Goal: Task Accomplishment & Management: Complete application form

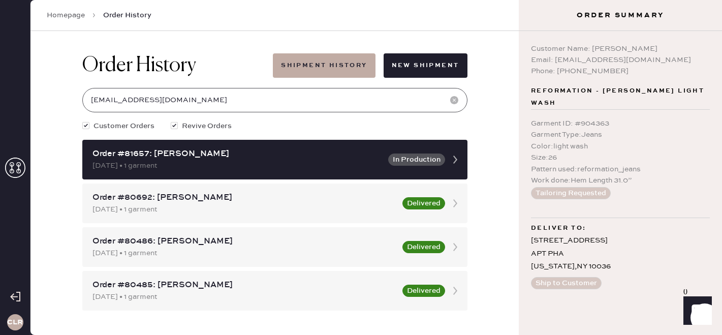
click at [170, 101] on input "[EMAIL_ADDRESS][DOMAIN_NAME]" at bounding box center [274, 100] width 385 height 24
paste input "81521"
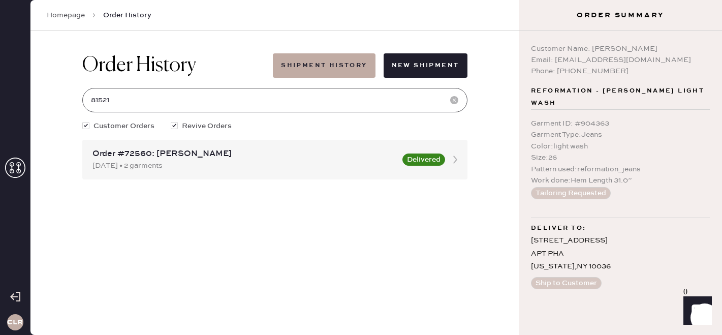
type input "81521"
click at [11, 170] on use at bounding box center [15, 168] width 20 height 20
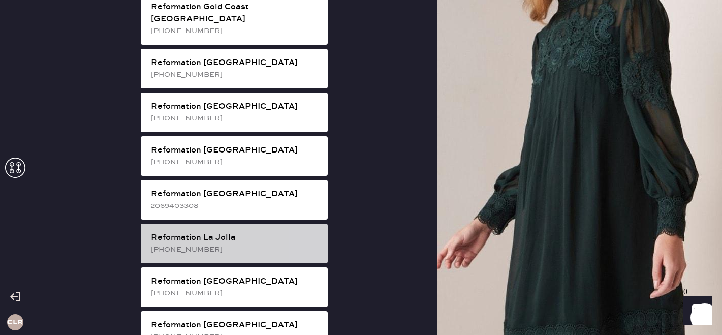
click at [222, 244] on div "[PHONE_NUMBER]" at bounding box center [235, 249] width 169 height 11
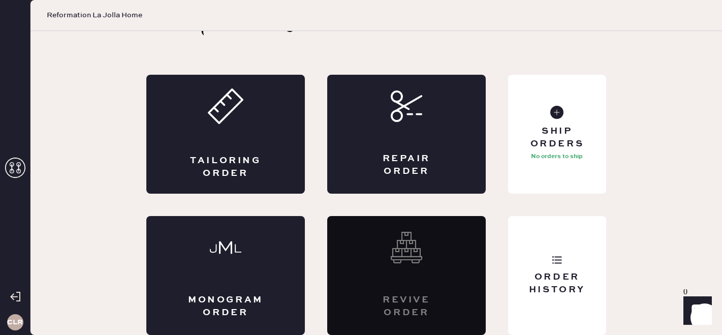
scroll to position [34, 0]
click at [574, 260] on div "Order History" at bounding box center [557, 275] width 98 height 119
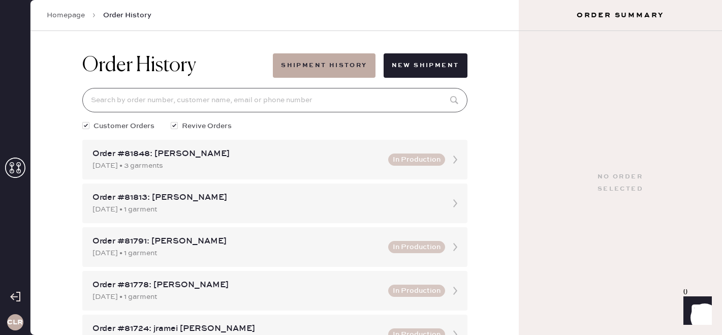
click at [197, 101] on input at bounding box center [274, 100] width 385 height 24
paste input "81521"
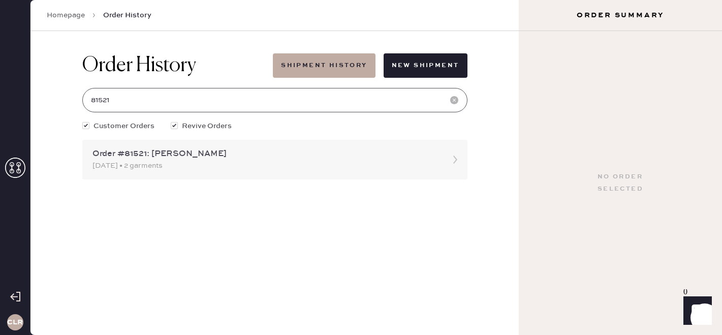
type input "81521"
click at [200, 167] on div "[DATE] • 2 garments" at bounding box center [266, 165] width 347 height 11
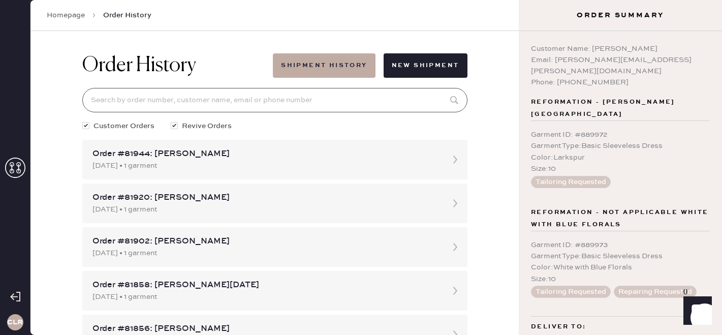
click at [162, 102] on input at bounding box center [274, 100] width 385 height 24
paste input "81521"
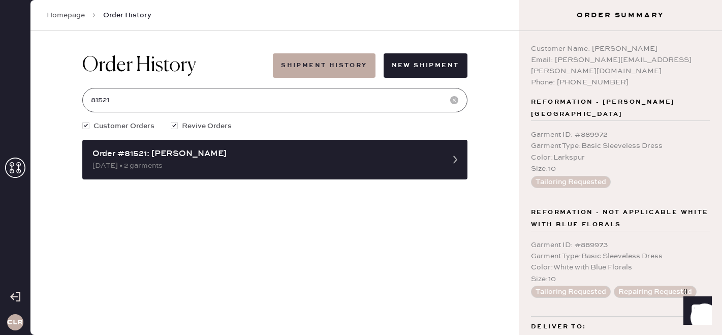
scroll to position [42, 0]
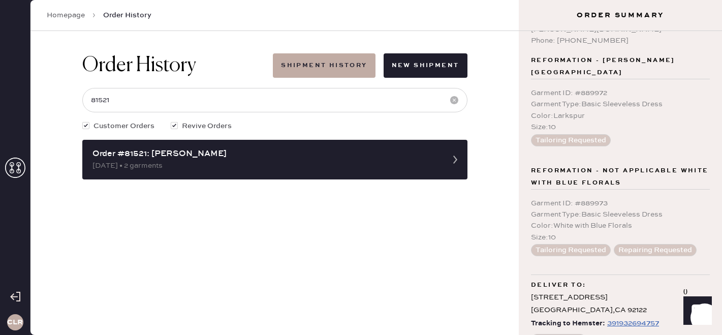
click at [615, 317] on div "391932694757" at bounding box center [633, 323] width 52 height 12
click at [248, 98] on input "81521" at bounding box center [274, 100] width 385 height 24
paste input "804"
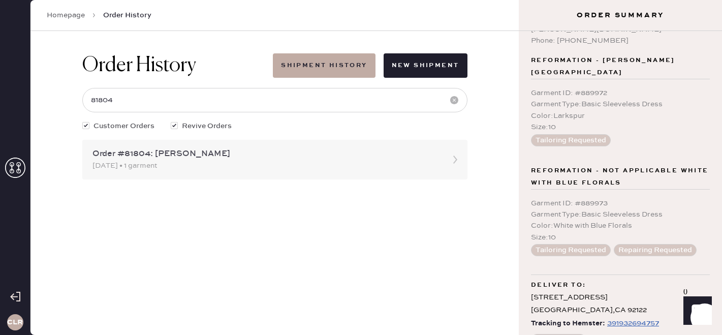
click at [241, 168] on div "[DATE] • 1 garment" at bounding box center [266, 165] width 347 height 11
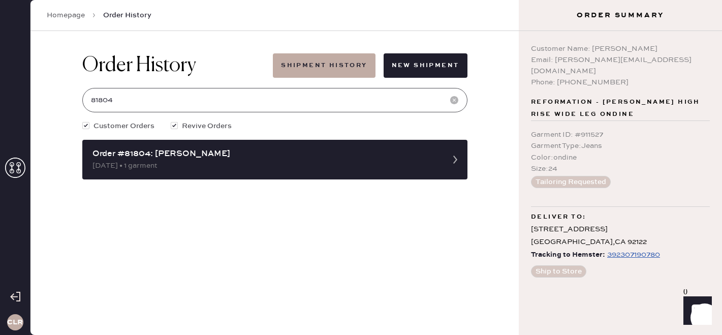
click at [221, 104] on input "81804" at bounding box center [274, 100] width 385 height 24
paste input "81804"
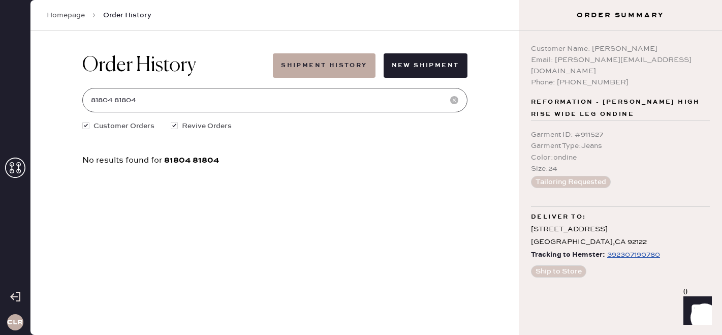
click at [231, 108] on input "81804 81804" at bounding box center [274, 100] width 385 height 24
paste input
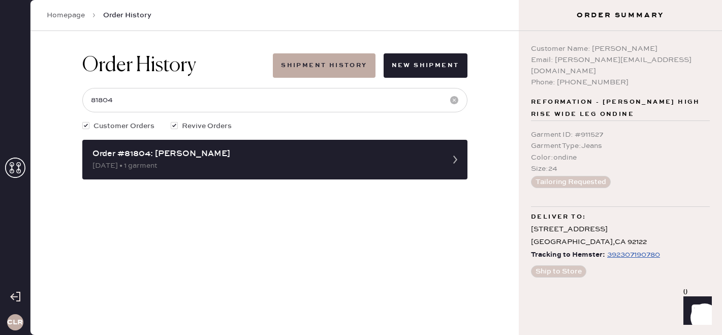
click at [641, 249] on div "392307190780" at bounding box center [633, 255] width 53 height 12
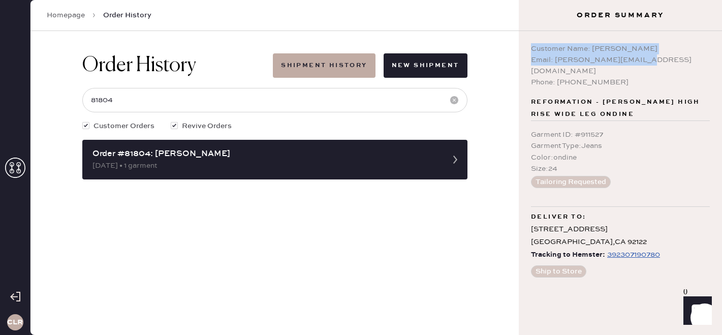
copy div "Customer Name: [PERSON_NAME] Email: [PERSON_NAME][EMAIL_ADDRESS][DOMAIN_NAME]"
drag, startPoint x: 644, startPoint y: 64, endPoint x: 527, endPoint y: 48, distance: 118.0
click at [527, 48] on div "Customer Name: [PERSON_NAME] Email: [EMAIL_ADDRESS][DOMAIN_NAME] Phone: [PHONE_…" at bounding box center [620, 183] width 203 height 304
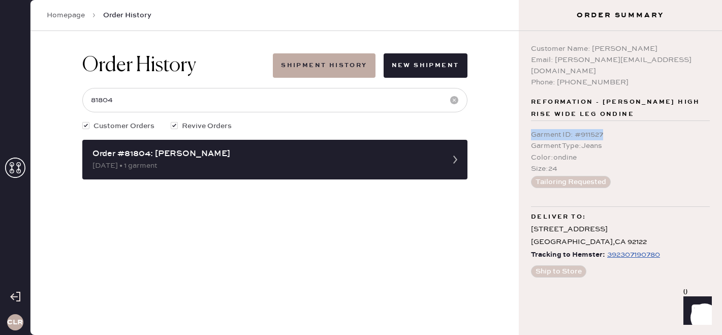
copy div "Garment ID : # 911527"
drag, startPoint x: 609, startPoint y: 122, endPoint x: 527, endPoint y: 121, distance: 82.4
click at [527, 121] on div "Customer Name: [PERSON_NAME] Email: [EMAIL_ADDRESS][DOMAIN_NAME] Phone: [PHONE_…" at bounding box center [620, 183] width 203 height 304
click at [200, 95] on input "81804" at bounding box center [274, 100] width 385 height 24
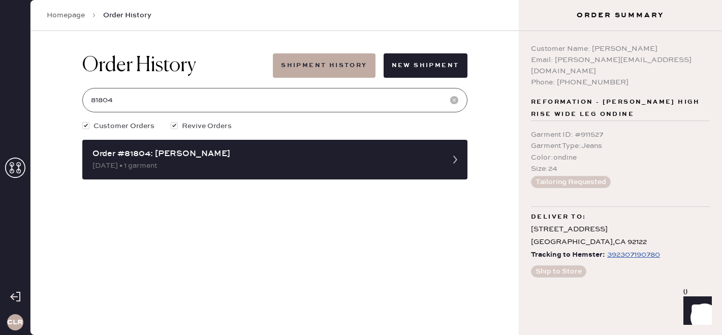
click at [200, 95] on input "81804" at bounding box center [274, 100] width 385 height 24
paste input "521"
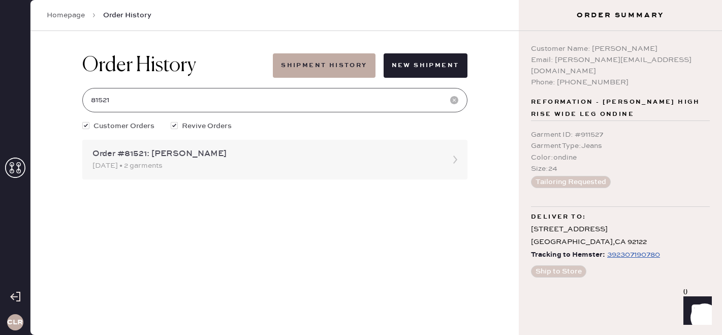
type input "81521"
click at [200, 159] on div "Order #81521: [PERSON_NAME]" at bounding box center [266, 154] width 347 height 12
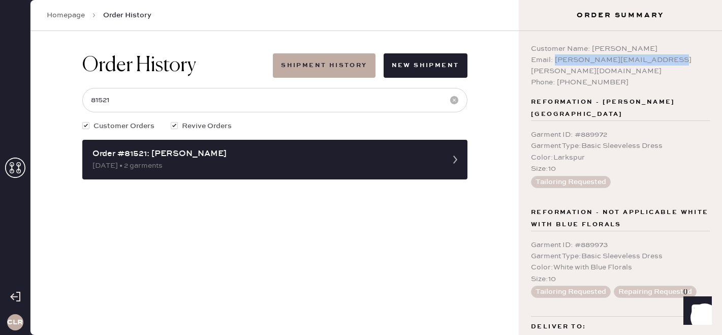
copy div "[PERSON_NAME][EMAIL_ADDRESS][PERSON_NAME][DOMAIN_NAME]"
drag, startPoint x: 555, startPoint y: 59, endPoint x: 676, endPoint y: 60, distance: 121.0
click at [676, 60] on div "Email: [PERSON_NAME][EMAIL_ADDRESS][PERSON_NAME][DOMAIN_NAME]" at bounding box center [620, 65] width 179 height 22
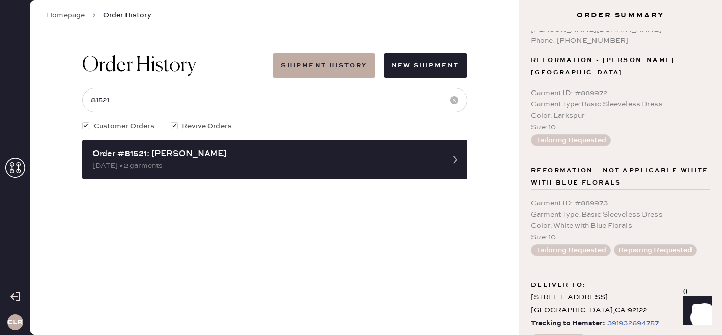
click at [13, 165] on use at bounding box center [15, 168] width 20 height 20
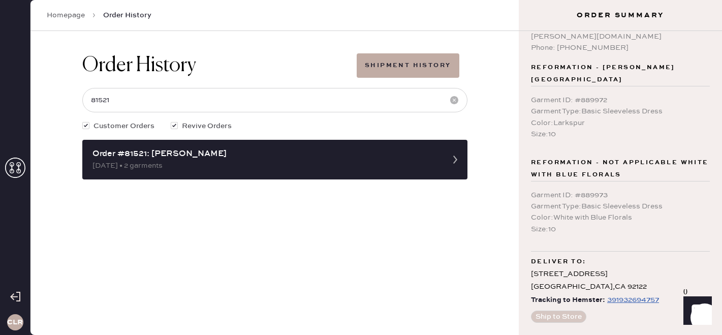
scroll to position [11, 0]
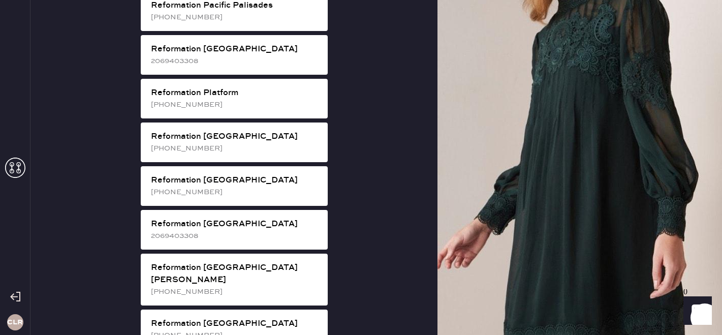
scroll to position [1605, 0]
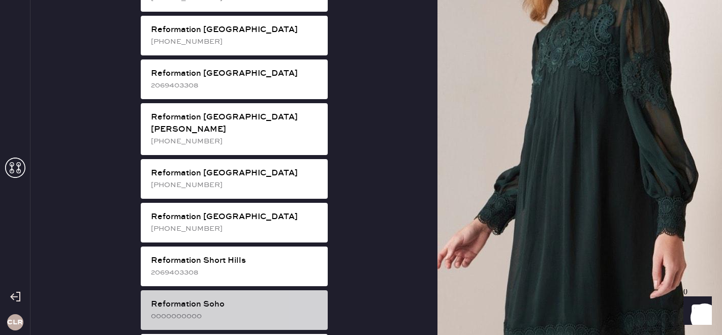
click at [227, 311] on div "0000000000" at bounding box center [235, 316] width 169 height 11
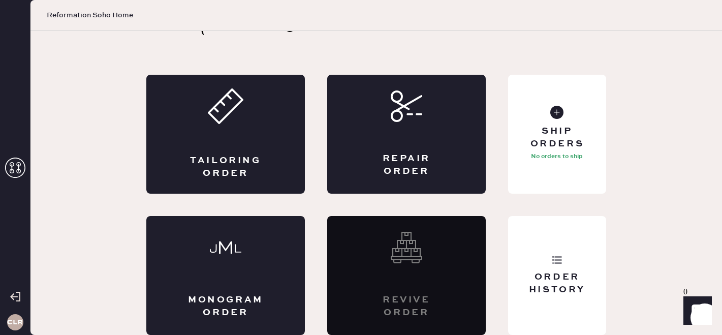
scroll to position [34, 0]
click at [590, 262] on div "Order History" at bounding box center [557, 275] width 98 height 119
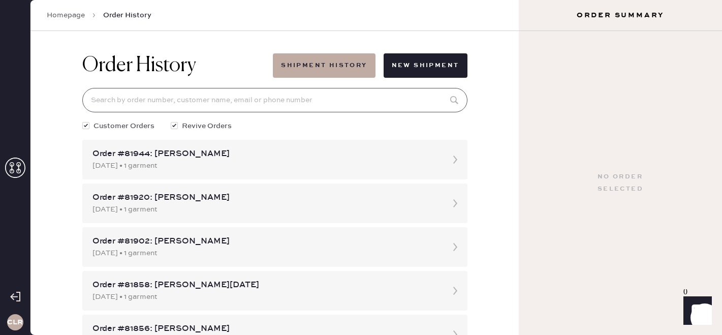
click at [181, 109] on input at bounding box center [274, 100] width 385 height 24
paste input "[EMAIL_ADDRESS][DOMAIN_NAME]"
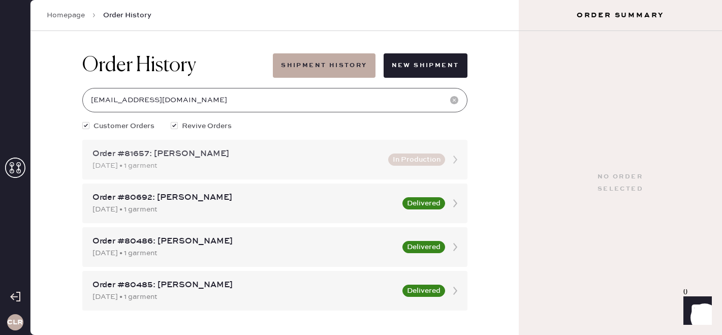
type input "[EMAIL_ADDRESS][DOMAIN_NAME]"
click at [191, 159] on div "Order #81657: [PERSON_NAME]" at bounding box center [238, 154] width 290 height 12
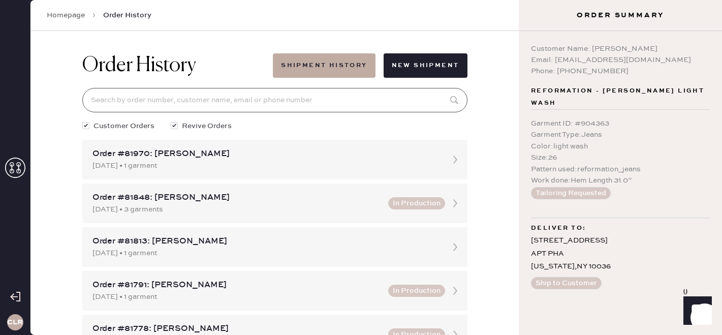
click at [170, 102] on input at bounding box center [274, 100] width 385 height 24
paste input "[EMAIL_ADDRESS][DOMAIN_NAME]"
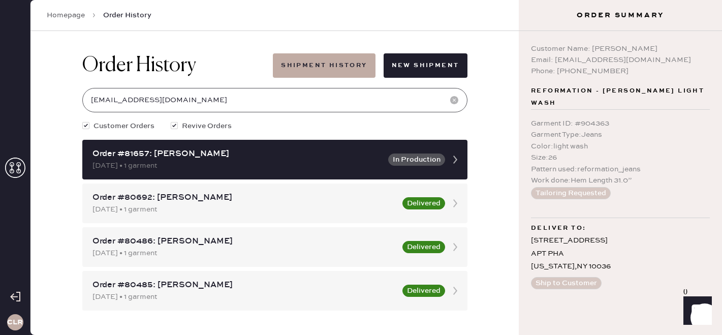
type input "[EMAIL_ADDRESS][DOMAIN_NAME]"
copy div "[PERSON_NAME]"
drag, startPoint x: 592, startPoint y: 47, endPoint x: 675, endPoint y: 47, distance: 82.3
click at [675, 47] on div "Customer Name: [PERSON_NAME]" at bounding box center [620, 48] width 179 height 11
drag, startPoint x: 555, startPoint y: 59, endPoint x: 686, endPoint y: 57, distance: 131.2
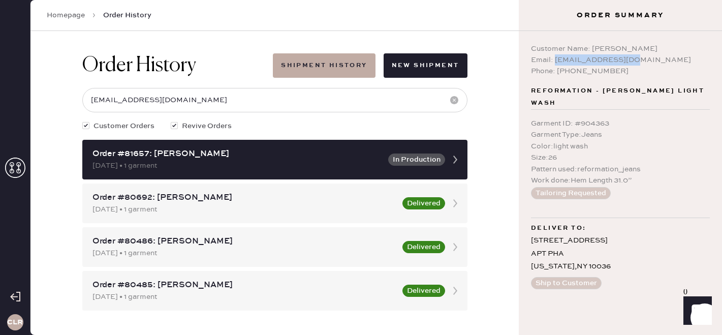
click at [686, 57] on div "Email: [EMAIL_ADDRESS][DOMAIN_NAME]" at bounding box center [620, 59] width 179 height 11
copy div "[EMAIL_ADDRESS][DOMAIN_NAME]"
click at [19, 170] on use at bounding box center [15, 168] width 20 height 20
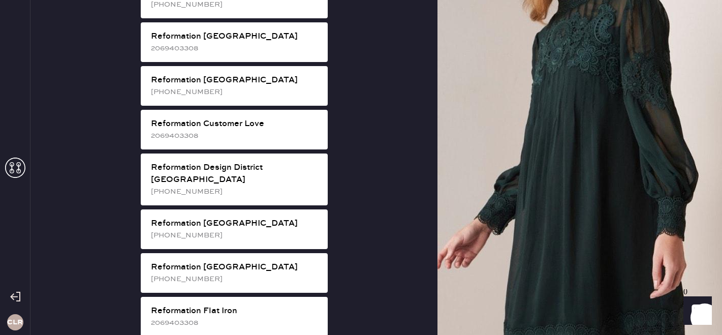
scroll to position [385, 0]
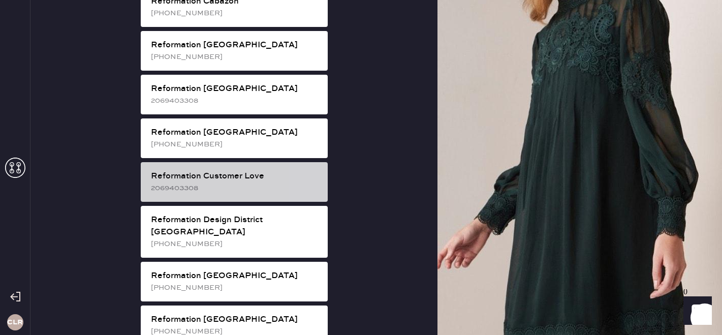
click at [259, 182] on div "2069403308" at bounding box center [235, 187] width 169 height 11
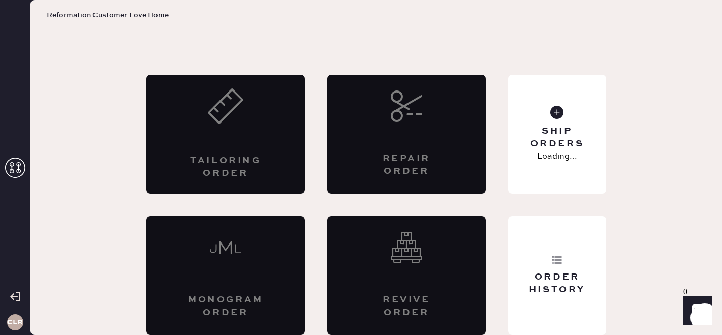
scroll to position [34, 0]
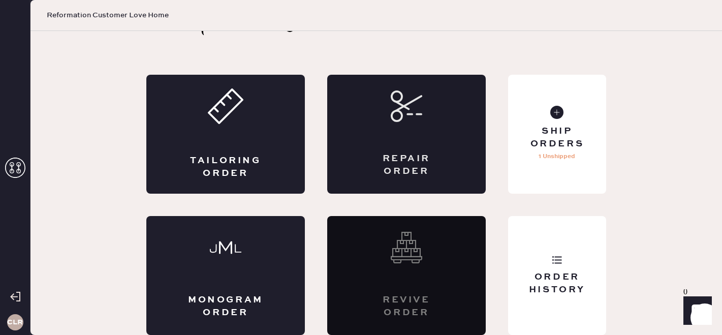
click at [431, 147] on div "Repair Order" at bounding box center [406, 134] width 159 height 119
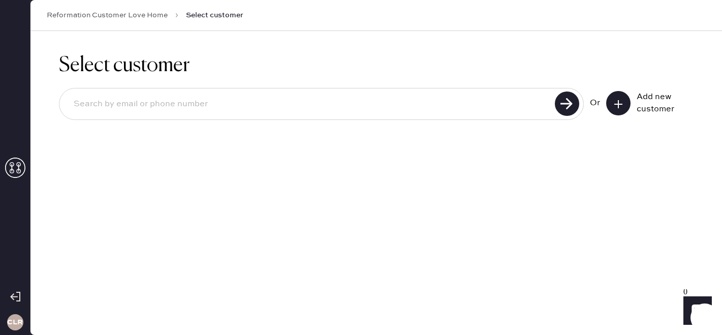
click at [435, 116] on div at bounding box center [321, 104] width 525 height 32
click at [393, 102] on input at bounding box center [309, 104] width 486 height 23
paste input "S28458113"
click at [170, 106] on input "S28458113" at bounding box center [309, 104] width 486 height 23
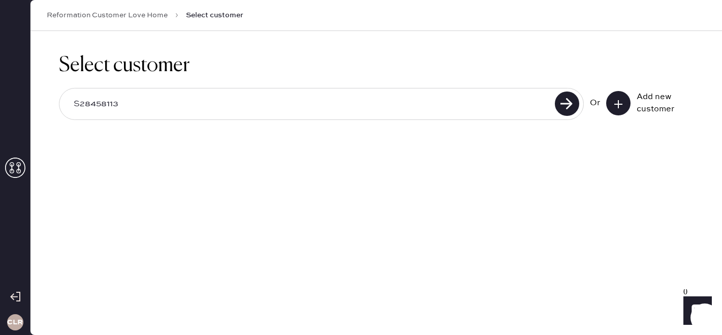
click at [170, 106] on input "S28458113" at bounding box center [309, 104] width 486 height 23
paste input "[EMAIL_ADDRESS][DOMAIN_NAME]"
type input "[EMAIL_ADDRESS][DOMAIN_NAME]"
click at [564, 113] on use at bounding box center [567, 103] width 24 height 24
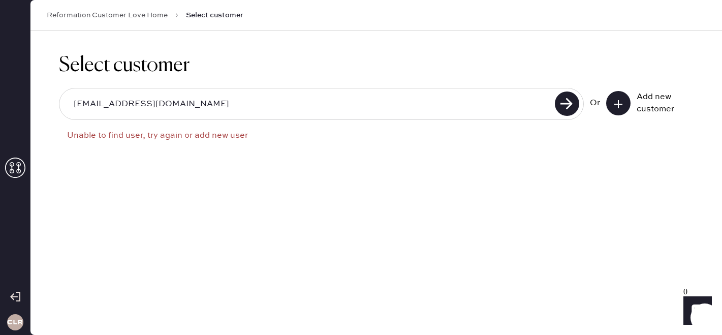
click at [629, 108] on button at bounding box center [618, 103] width 24 height 24
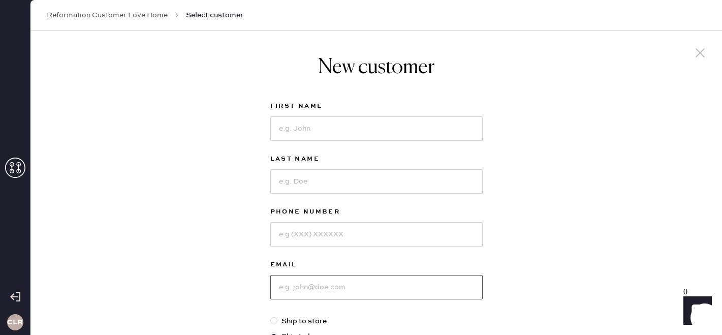
click at [308, 296] on input at bounding box center [376, 287] width 212 height 24
paste input "[EMAIL_ADDRESS][DOMAIN_NAME]"
type input "[EMAIL_ADDRESS][DOMAIN_NAME]"
click at [326, 133] on input at bounding box center [376, 128] width 212 height 24
paste input "[PERSON_NAME]"
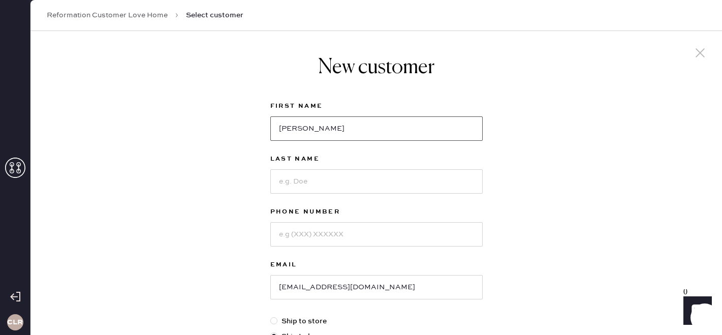
click at [318, 130] on input "[PERSON_NAME]" at bounding box center [376, 128] width 212 height 24
type input "[PERSON_NAME]"
click at [308, 185] on input at bounding box center [376, 181] width 212 height 24
paste input "[PERSON_NAME]"
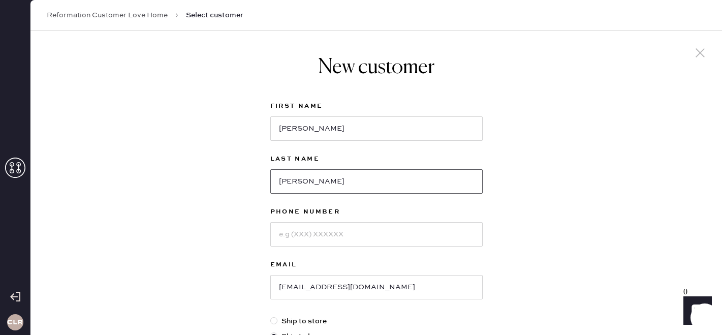
click at [283, 182] on input "[PERSON_NAME]" at bounding box center [376, 181] width 212 height 24
type input "[PERSON_NAME]"
click at [294, 239] on input at bounding box center [376, 234] width 212 height 24
paste input "17148513726"
click at [282, 235] on input "17148513726" at bounding box center [376, 234] width 212 height 24
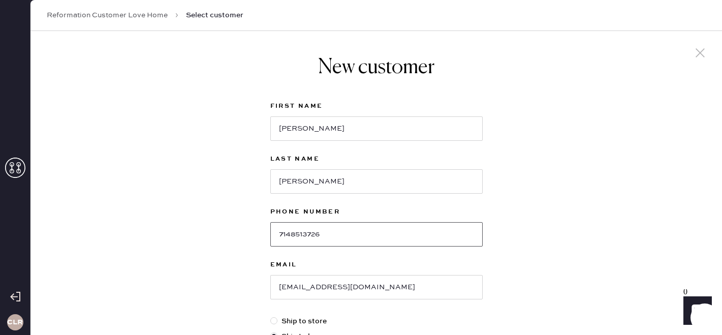
click at [290, 231] on input "7148513726" at bounding box center [376, 234] width 212 height 24
click at [305, 232] on input "714-8513726" at bounding box center [376, 234] width 212 height 24
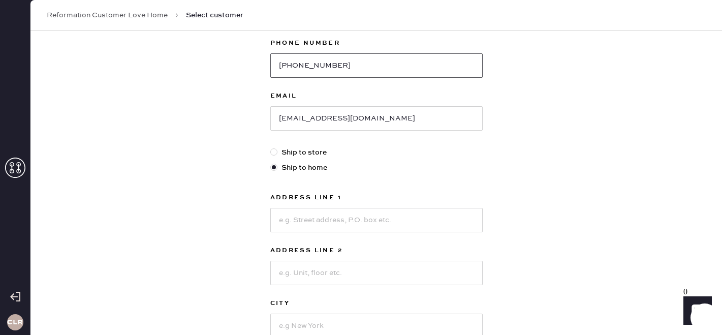
scroll to position [174, 0]
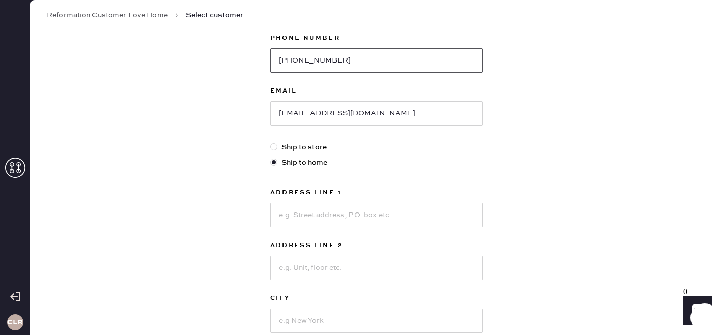
type input "[PHONE_NUMBER]"
click at [320, 219] on input at bounding box center [376, 215] width 212 height 24
paste input "332 [GEOGRAPHIC_DATA]"
click at [317, 216] on input "332 [GEOGRAPHIC_DATA]" at bounding box center [376, 215] width 212 height 24
type input "[GEOGRAPHIC_DATA]"
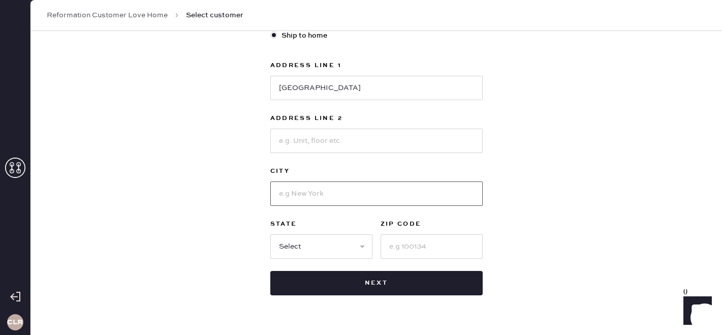
scroll to position [303, 0]
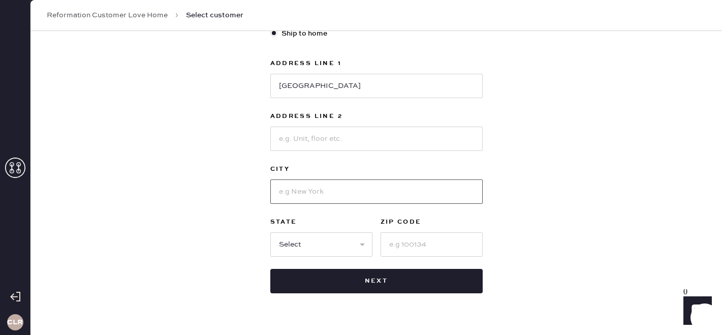
click at [286, 199] on input at bounding box center [376, 191] width 212 height 24
paste input "[PERSON_NAME] [PERSON_NAME]"
click at [311, 190] on input "[PERSON_NAME] [PERSON_NAME]" at bounding box center [376, 191] width 212 height 24
type input "[PERSON_NAME] [PERSON_NAME]"
click at [401, 244] on input at bounding box center [432, 244] width 102 height 24
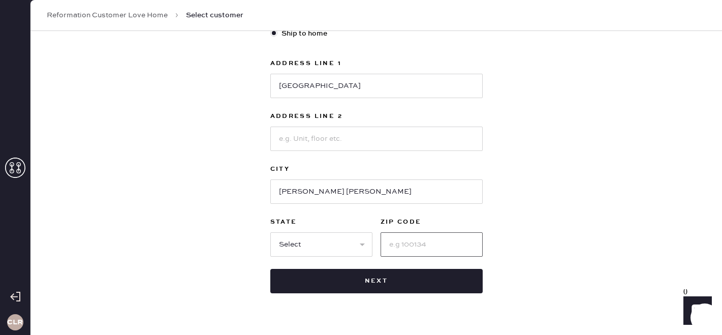
paste input "95037"
type input "95037"
click at [347, 245] on select "Select AK AL AR AZ CA CO CT [GEOGRAPHIC_DATA] DE FL [GEOGRAPHIC_DATA] HI [GEOGR…" at bounding box center [321, 244] width 102 height 24
select select "CA"
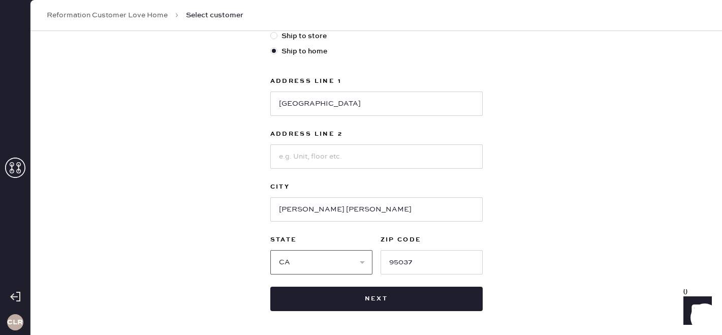
scroll to position [287, 0]
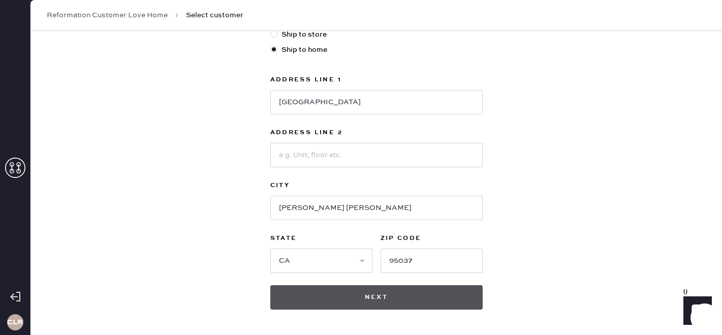
click at [371, 294] on button "Next" at bounding box center [376, 297] width 212 height 24
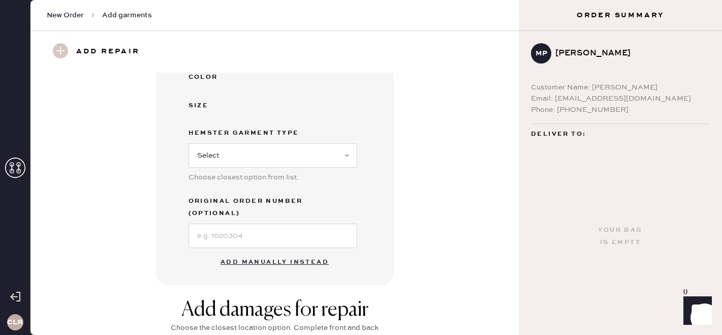
click at [285, 252] on button "Add manually instead" at bounding box center [275, 262] width 120 height 20
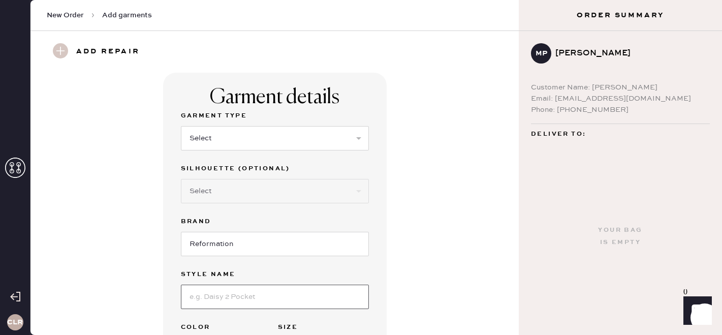
click at [220, 301] on input at bounding box center [275, 297] width 188 height 24
paste input "Petites Irisa Dress"
type input "Petites Irisa Dress"
click at [240, 135] on select "Select Basic Skirt Jeans Leggings Pants Shorts Basic Sleeved Dress Basic Sleeve…" at bounding box center [275, 138] width 188 height 24
select select "6"
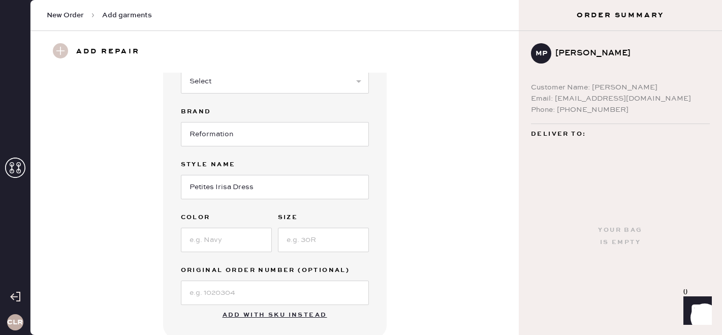
scroll to position [129, 0]
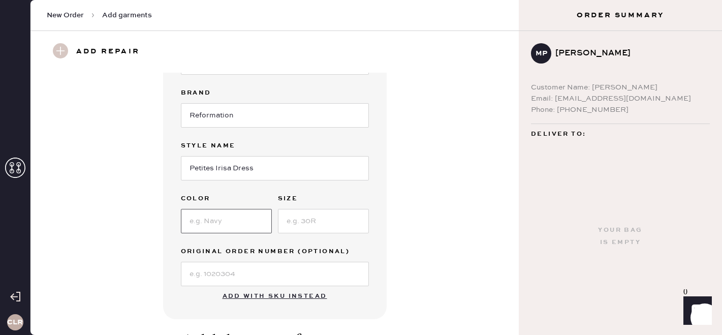
click at [238, 220] on input at bounding box center [226, 221] width 91 height 24
paste input "Chrysanthemum"
type input "Chrysanthemum"
click at [339, 218] on input at bounding box center [323, 221] width 91 height 24
type input "10P"
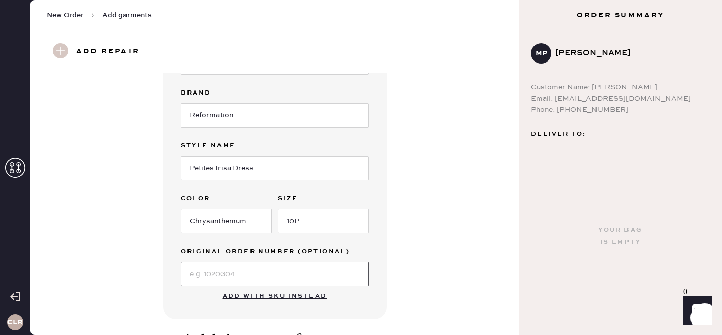
click at [280, 271] on input at bounding box center [275, 274] width 188 height 24
paste input "S28458113"
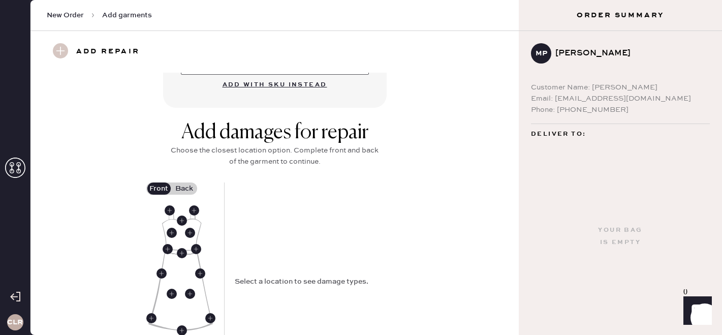
scroll to position [350, 0]
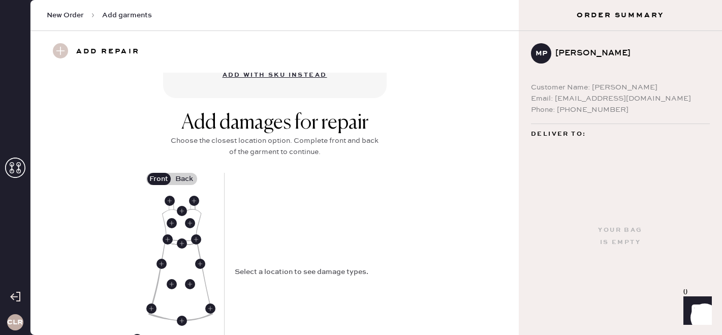
type input "S28458113"
click at [193, 202] on use at bounding box center [194, 201] width 10 height 10
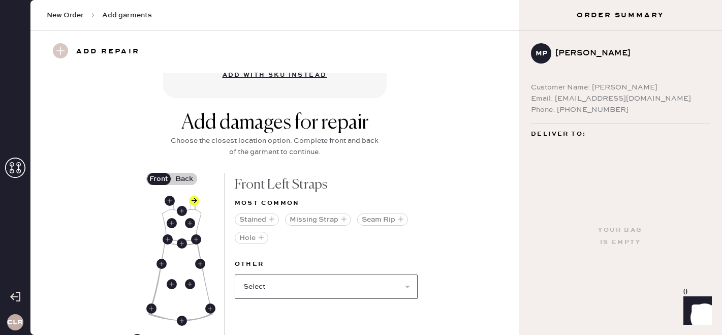
click at [301, 285] on select "Select Broken / Ripped Hem Broken Beads Broken Belt Loop Broken Button Broken C…" at bounding box center [326, 286] width 183 height 24
select select "1668"
select select
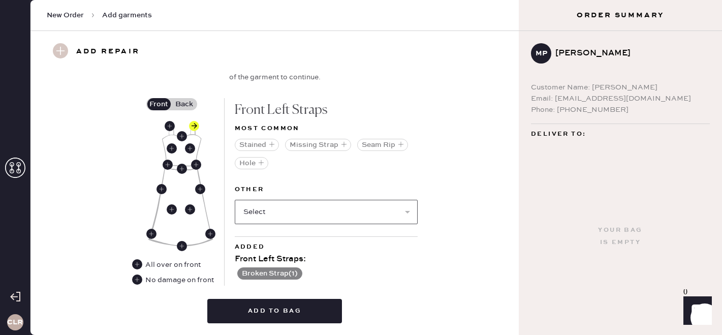
scroll to position [435, 0]
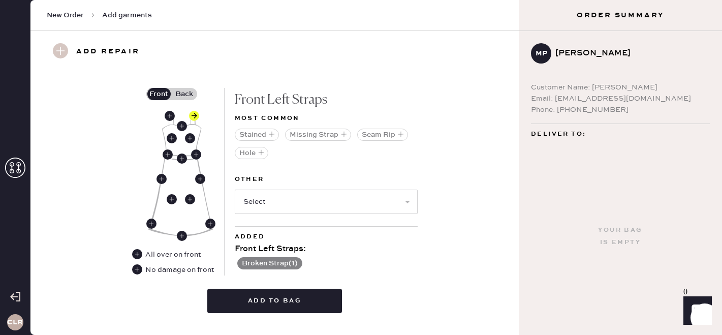
click at [193, 88] on label "Back" at bounding box center [184, 94] width 25 height 12
click at [185, 94] on input "Back" at bounding box center [185, 94] width 0 height 0
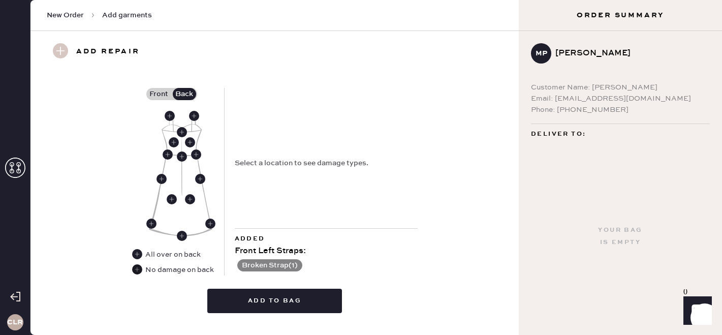
click at [136, 269] on use at bounding box center [137, 269] width 10 height 10
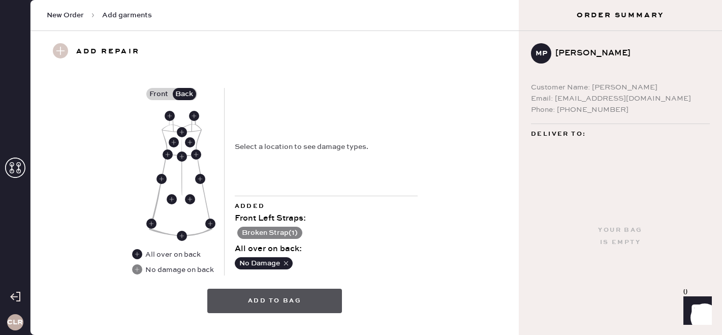
click at [332, 302] on button "Add to bag" at bounding box center [274, 301] width 135 height 24
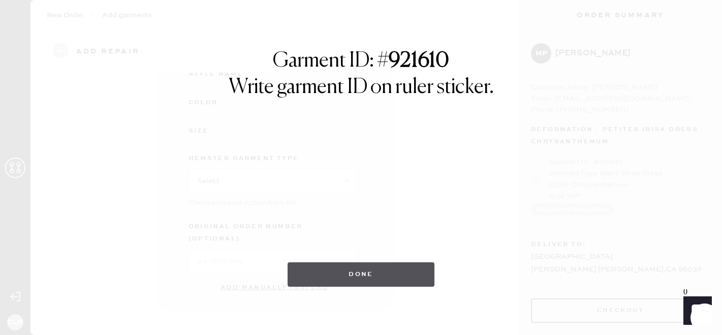
scroll to position [165, 0]
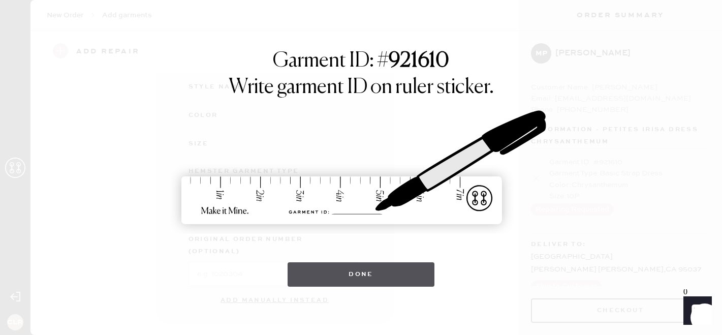
click at [351, 269] on button "Done" at bounding box center [361, 274] width 147 height 24
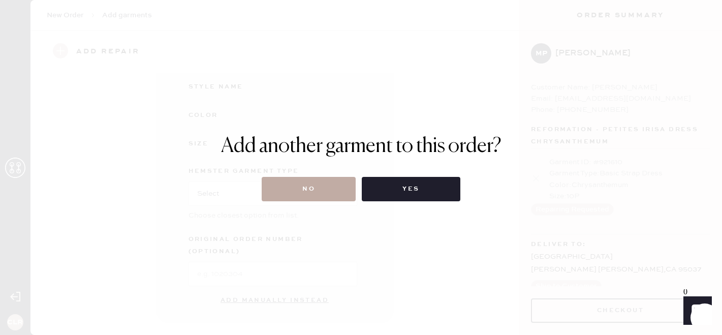
click at [341, 191] on button "No" at bounding box center [309, 189] width 94 height 24
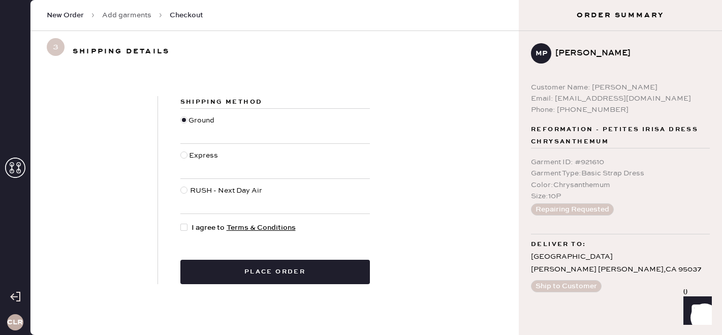
click at [185, 226] on div at bounding box center [183, 227] width 7 height 7
click at [181, 223] on input "I agree to Terms & Conditions" at bounding box center [180, 222] width 1 height 1
checkbox input "true"
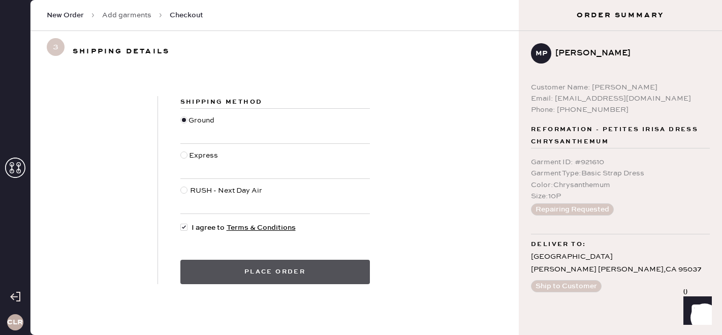
click at [225, 279] on button "Place order" at bounding box center [275, 272] width 190 height 24
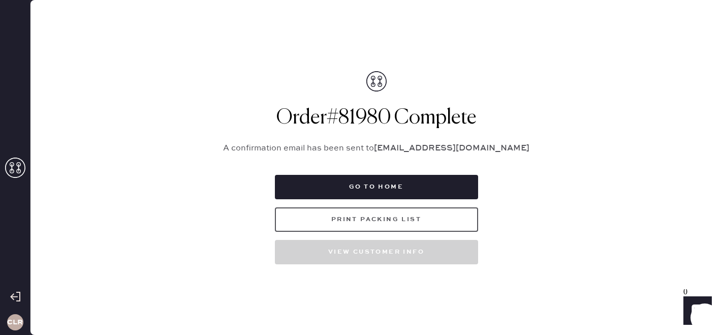
click at [387, 215] on button "Print Packing List" at bounding box center [376, 219] width 203 height 24
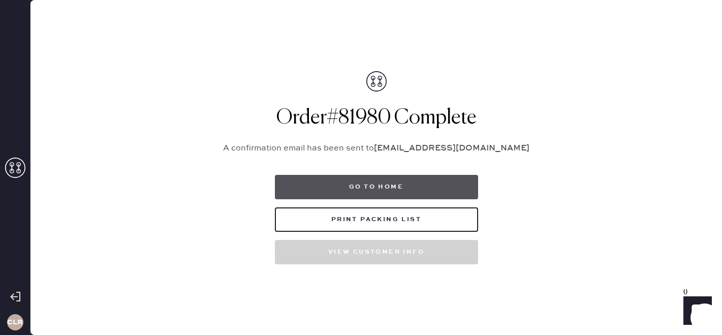
click at [416, 188] on button "Go to home" at bounding box center [376, 187] width 203 height 24
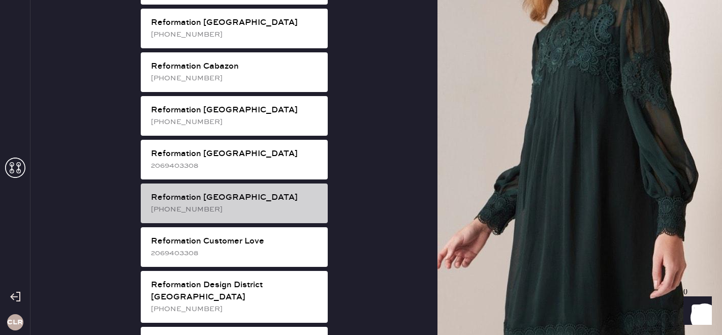
scroll to position [339, 0]
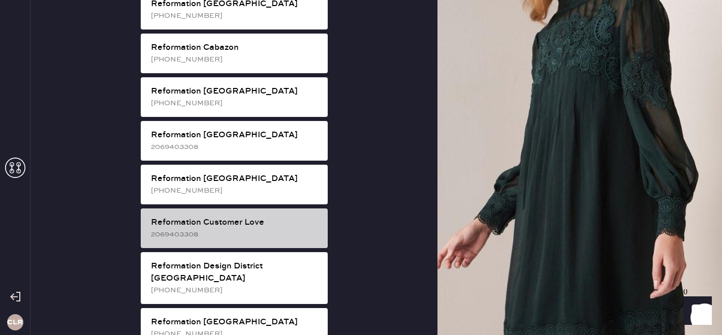
click at [215, 217] on div "Reformation Customer Love" at bounding box center [235, 223] width 169 height 12
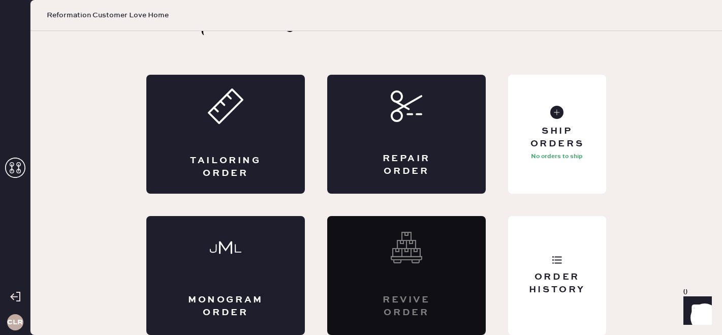
scroll to position [34, 0]
click at [554, 179] on div "Ship Orders No orders to ship" at bounding box center [557, 134] width 98 height 119
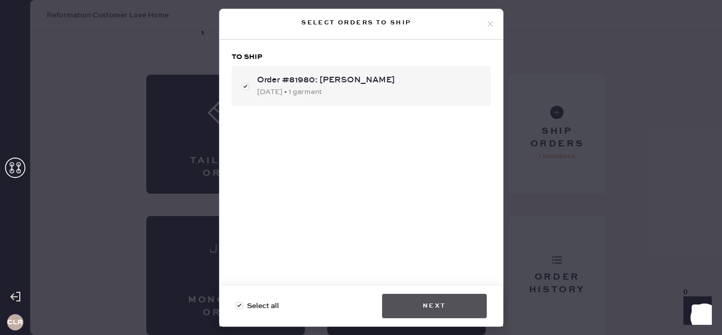
click at [413, 299] on button "Next" at bounding box center [434, 306] width 105 height 24
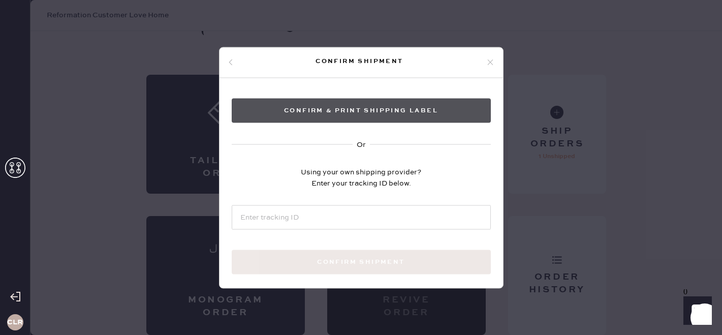
click at [417, 106] on button "Confirm & Print shipping label" at bounding box center [361, 110] width 259 height 24
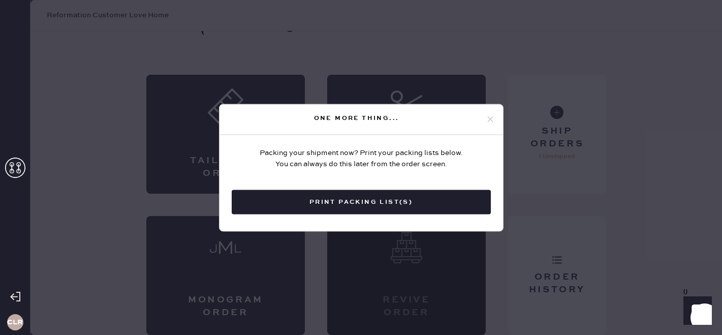
click at [487, 120] on icon at bounding box center [490, 119] width 9 height 9
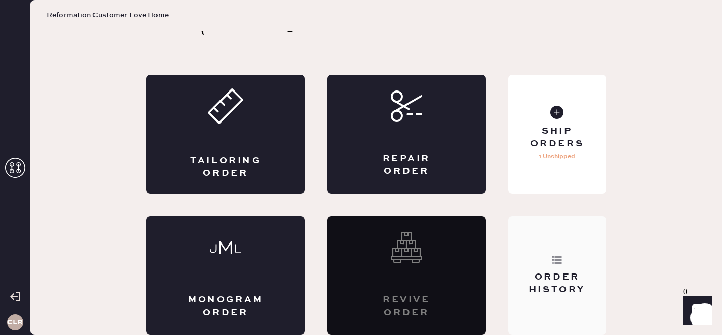
click at [558, 273] on div "Order History" at bounding box center [557, 283] width 82 height 25
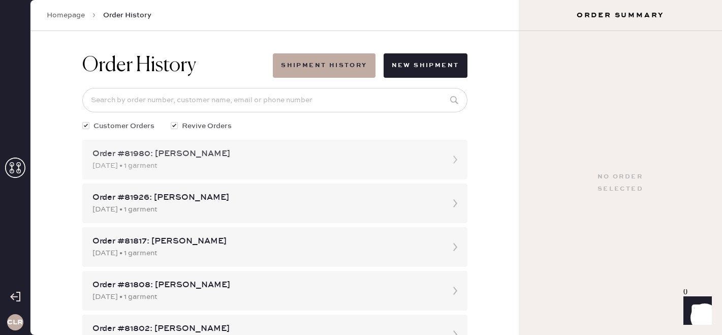
click at [254, 153] on div "Order #81980: [PERSON_NAME]" at bounding box center [266, 154] width 347 height 12
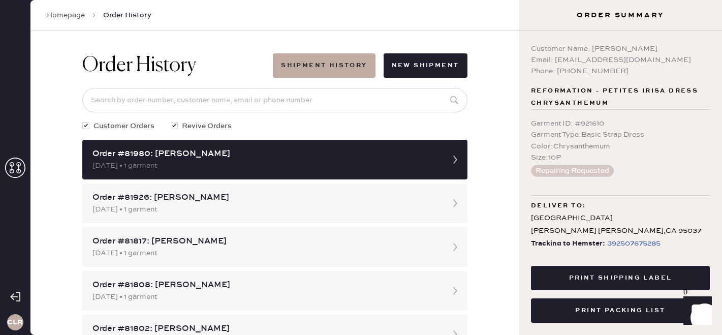
scroll to position [33, 0]
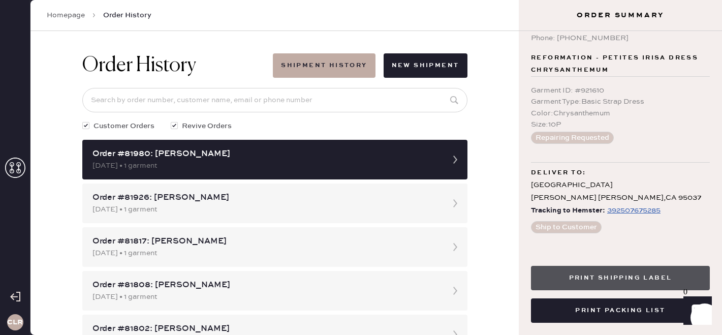
click at [613, 273] on button "Print Shipping Label" at bounding box center [620, 278] width 179 height 24
